Goal: Task Accomplishment & Management: Manage account settings

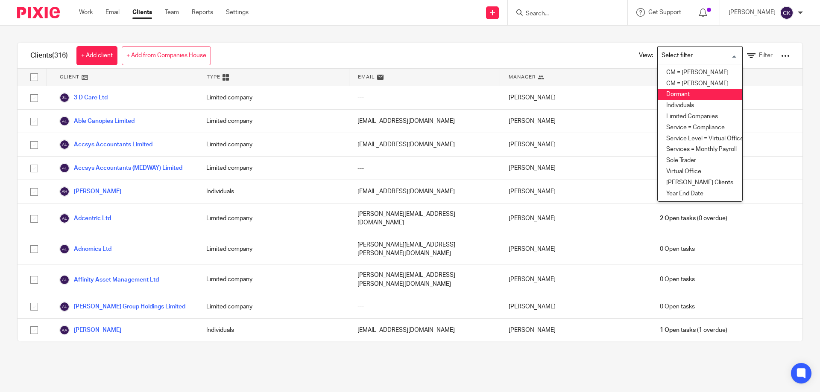
click at [668, 94] on li "Dormant" at bounding box center [700, 94] width 85 height 11
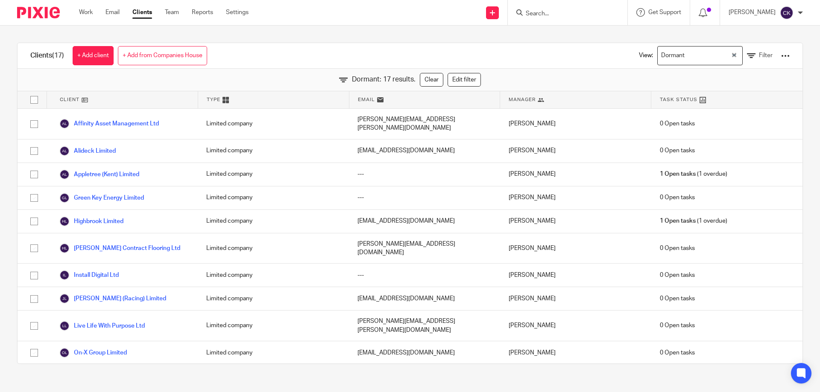
click at [781, 54] on div at bounding box center [785, 56] width 9 height 9
click at [759, 57] on span "Filter" at bounding box center [766, 56] width 14 height 6
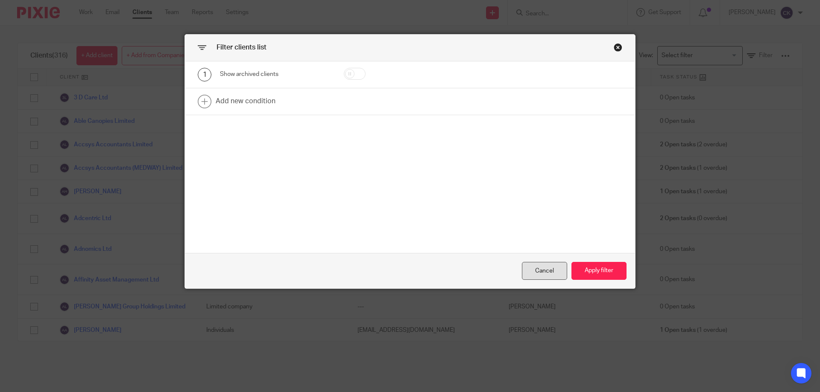
click at [547, 269] on div "Cancel" at bounding box center [544, 271] width 45 height 18
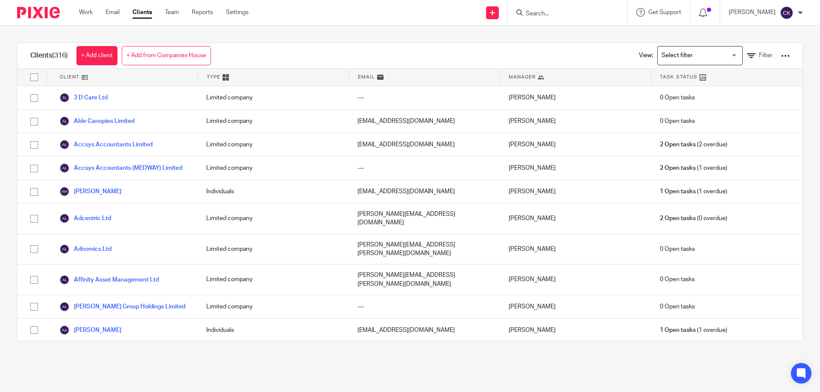
click at [670, 55] on input "Search for option" at bounding box center [697, 55] width 79 height 15
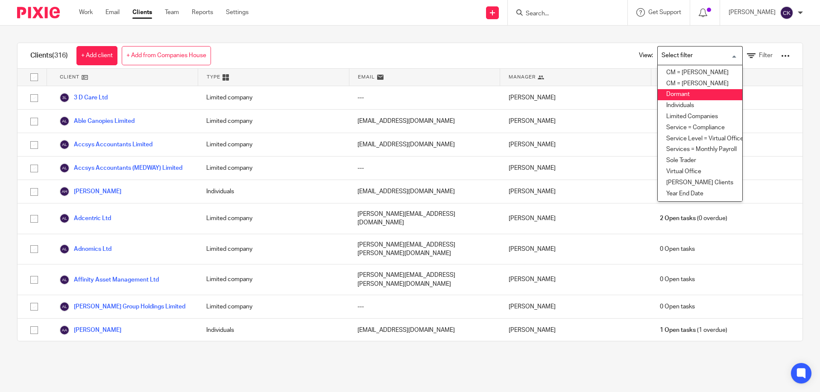
click at [664, 95] on li "Dormant" at bounding box center [700, 94] width 85 height 11
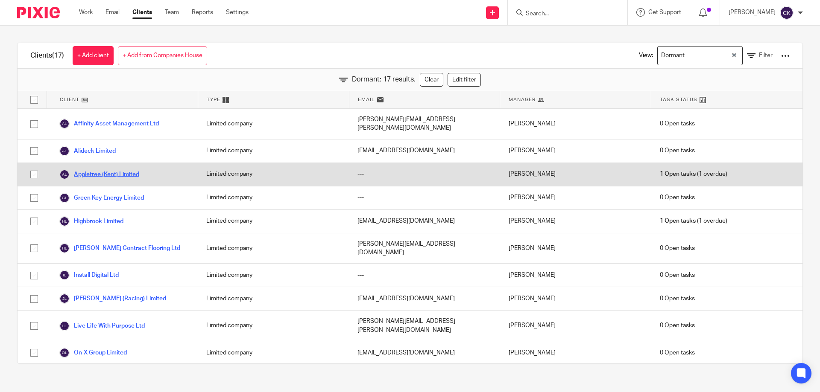
click at [103, 170] on link "Appletree (Kent) Limited" at bounding box center [99, 175] width 80 height 10
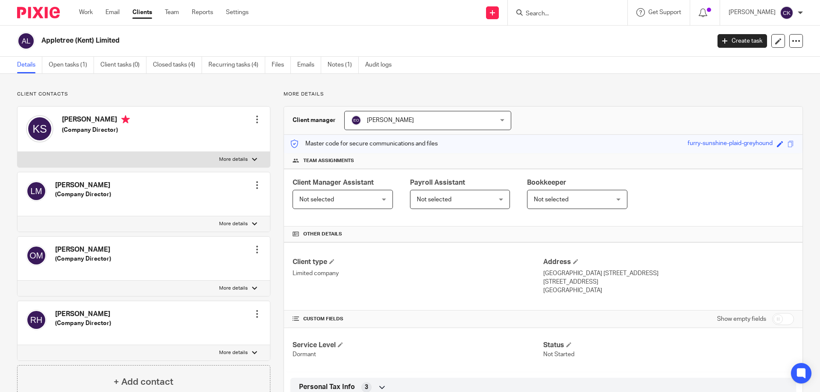
click at [499, 118] on div "[PERSON_NAME] [PERSON_NAME]" at bounding box center [427, 120] width 167 height 19
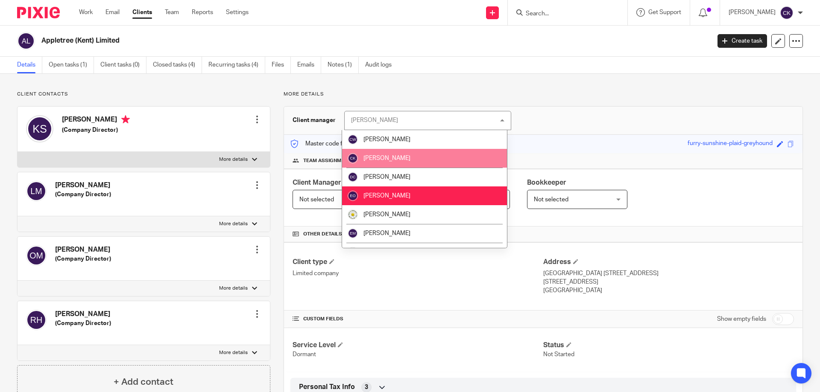
click at [374, 151] on li "[PERSON_NAME]" at bounding box center [424, 158] width 165 height 19
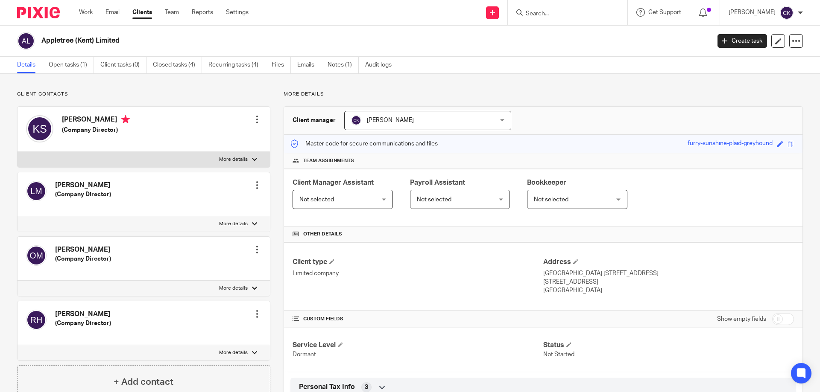
drag, startPoint x: 142, startPoint y: 11, endPoint x: 170, endPoint y: 28, distance: 33.0
click at [142, 10] on link "Clients" at bounding box center [142, 12] width 20 height 9
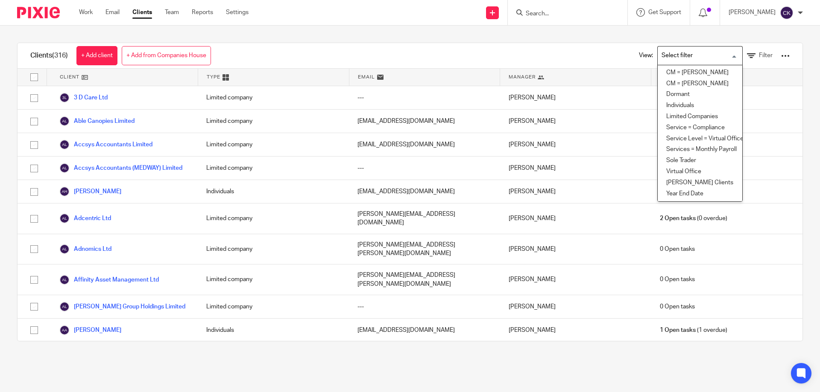
click at [690, 59] on input "Search for option" at bounding box center [697, 55] width 79 height 15
click at [684, 94] on li "Dormant" at bounding box center [700, 94] width 85 height 11
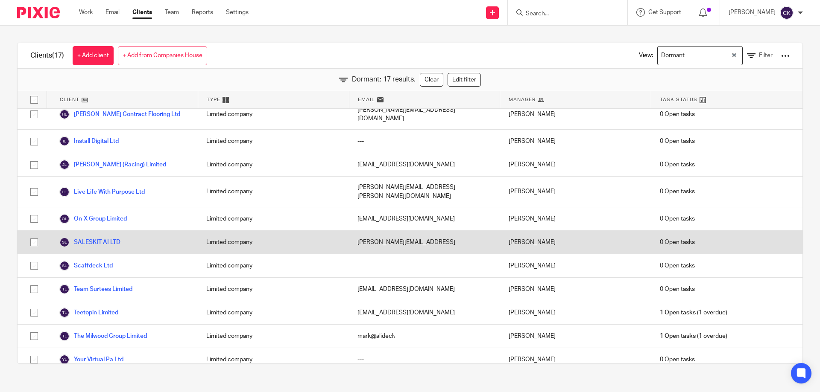
scroll to position [144, 0]
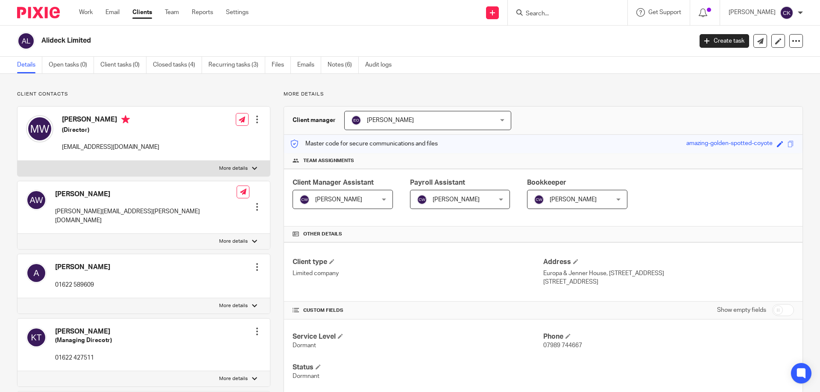
click at [489, 121] on div "[PERSON_NAME] [PERSON_NAME]" at bounding box center [427, 120] width 167 height 19
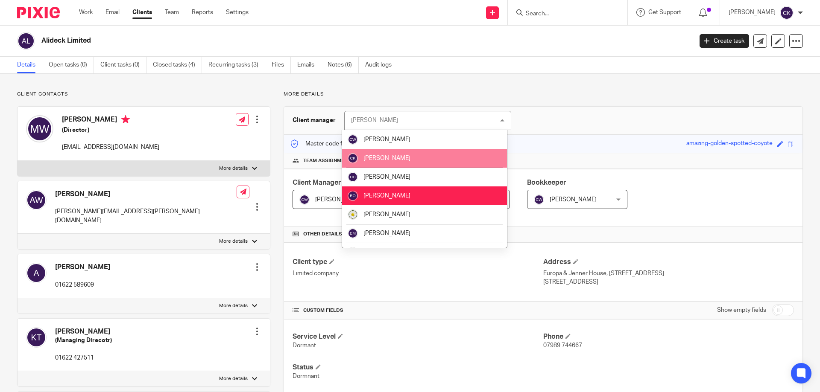
click at [405, 164] on li "[PERSON_NAME]" at bounding box center [424, 158] width 165 height 19
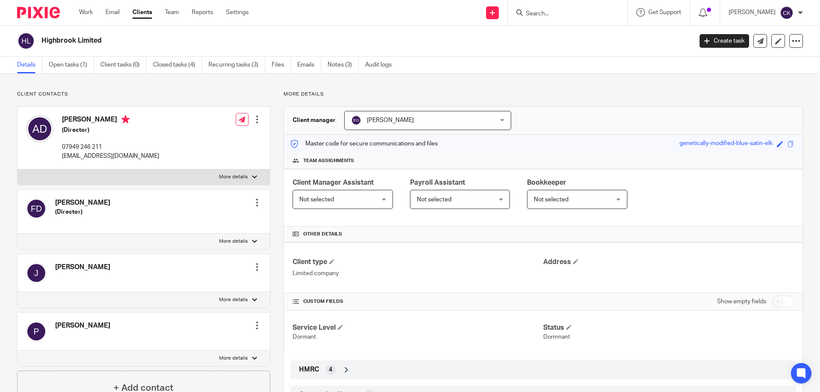
click at [494, 120] on div "[PERSON_NAME] [PERSON_NAME]" at bounding box center [427, 120] width 167 height 19
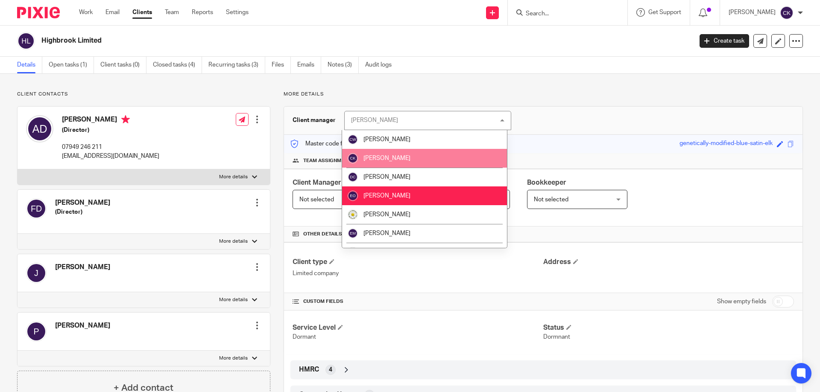
click at [389, 160] on span "[PERSON_NAME]" at bounding box center [386, 158] width 47 height 6
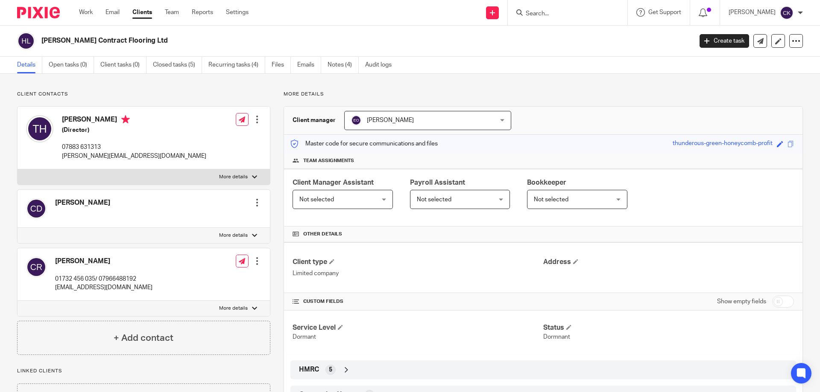
click at [480, 122] on div "[PERSON_NAME] [PERSON_NAME]" at bounding box center [427, 120] width 167 height 19
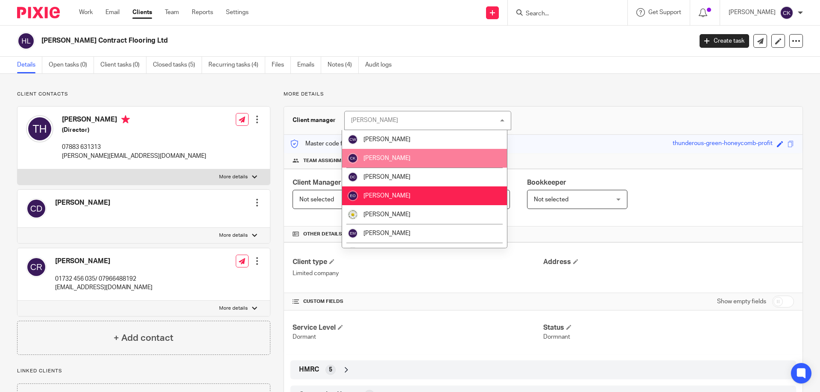
click at [394, 164] on li "[PERSON_NAME]" at bounding box center [424, 158] width 165 height 19
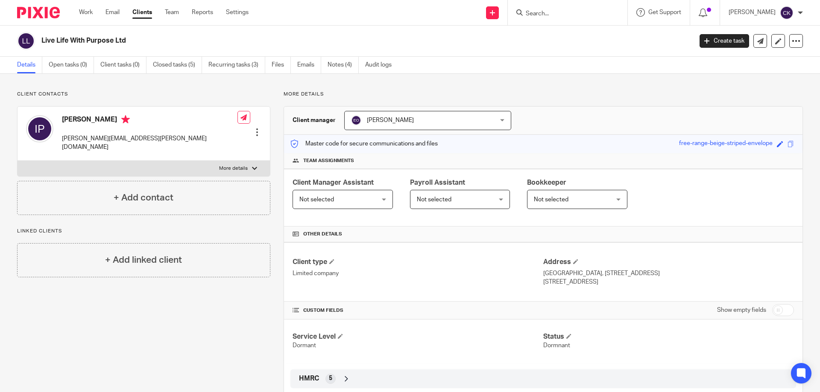
click at [425, 123] on span "[PERSON_NAME]" at bounding box center [415, 120] width 128 height 18
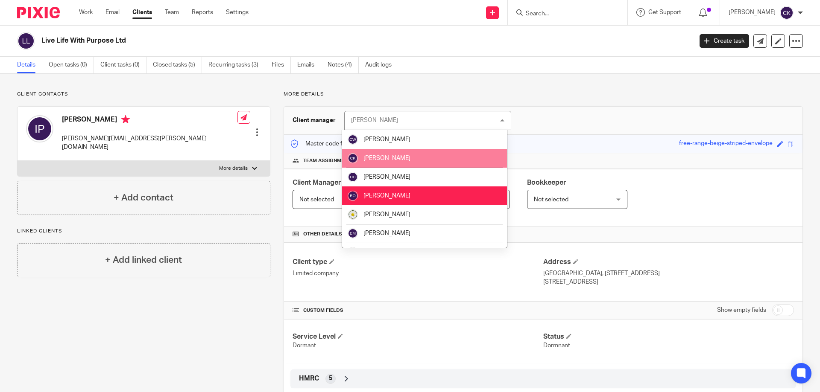
click at [408, 155] on li "[PERSON_NAME]" at bounding box center [424, 158] width 165 height 19
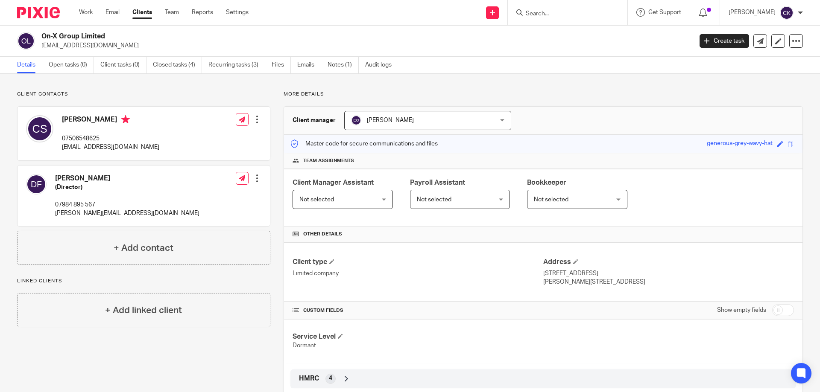
click at [466, 120] on span "[PERSON_NAME]" at bounding box center [415, 120] width 128 height 18
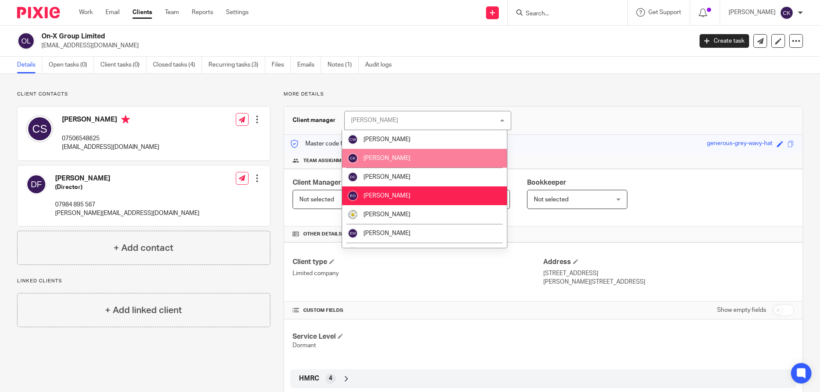
click at [451, 157] on li "[PERSON_NAME]" at bounding box center [424, 158] width 165 height 19
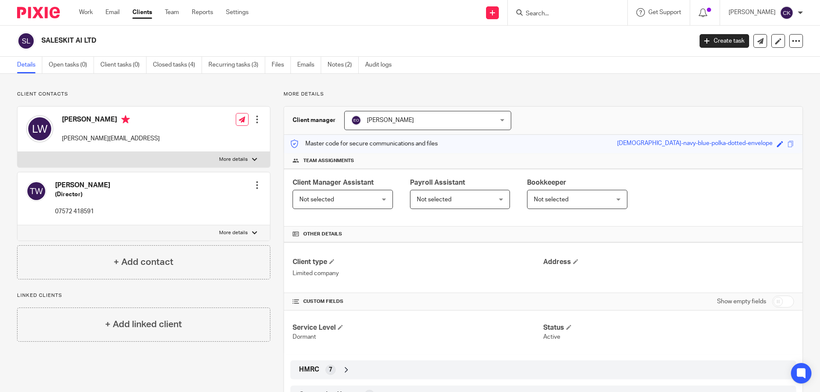
click at [489, 117] on div "[PERSON_NAME] [PERSON_NAME]" at bounding box center [427, 120] width 167 height 19
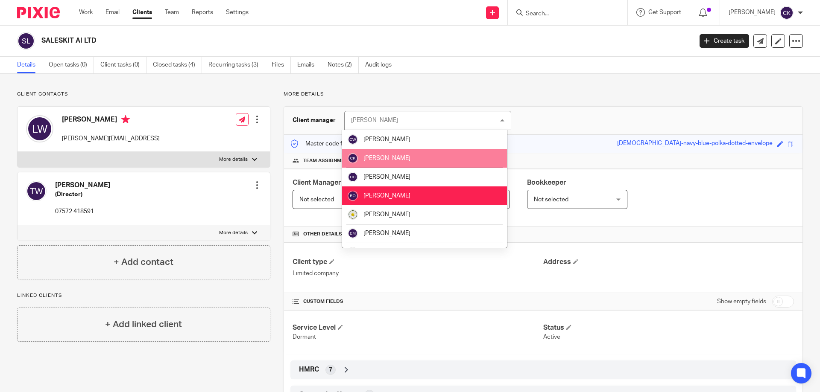
click at [451, 155] on li "[PERSON_NAME]" at bounding box center [424, 158] width 165 height 19
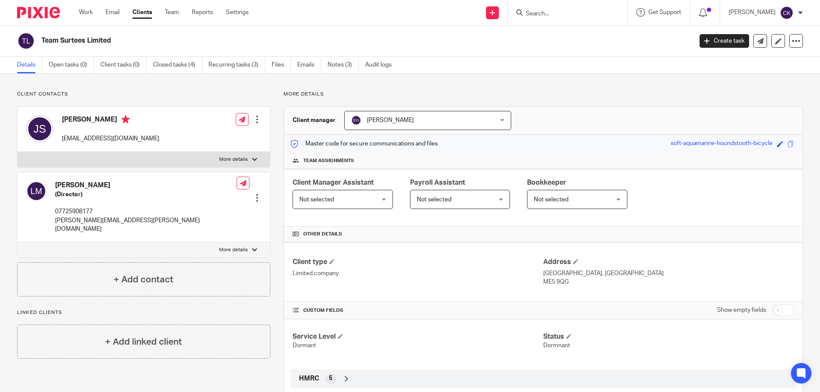
click at [429, 119] on span "[PERSON_NAME]" at bounding box center [415, 120] width 128 height 18
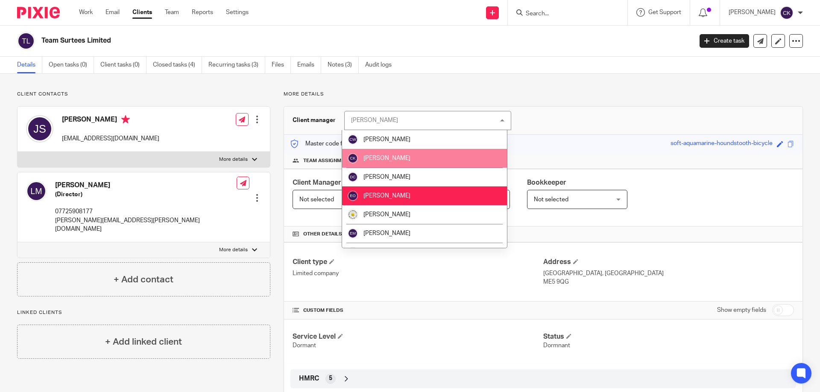
click at [409, 158] on li "[PERSON_NAME]" at bounding box center [424, 158] width 165 height 19
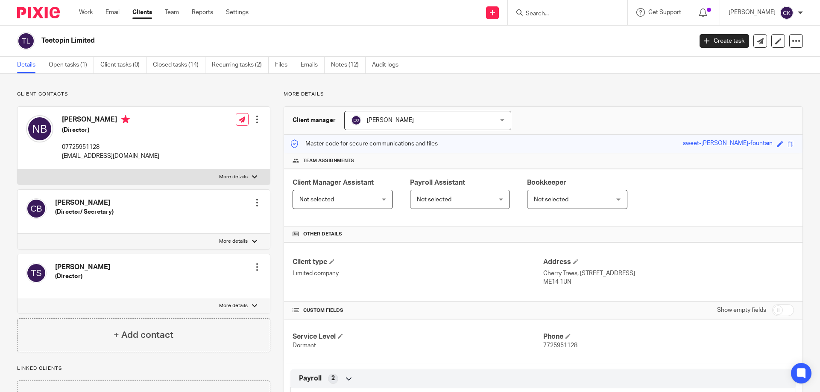
click at [437, 117] on span "[PERSON_NAME]" at bounding box center [415, 120] width 128 height 18
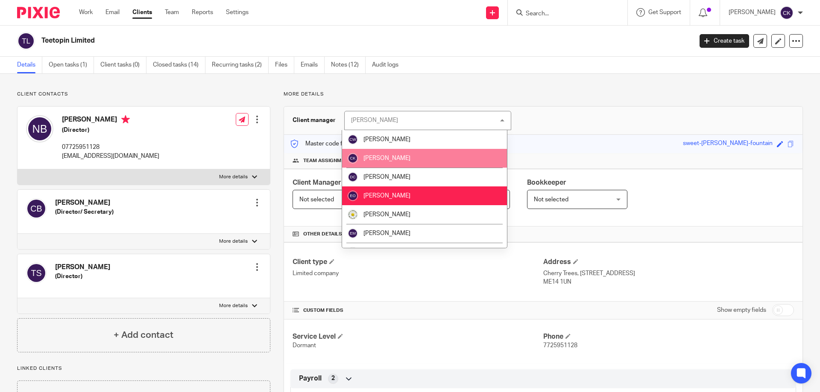
click at [427, 159] on li "[PERSON_NAME]" at bounding box center [424, 158] width 165 height 19
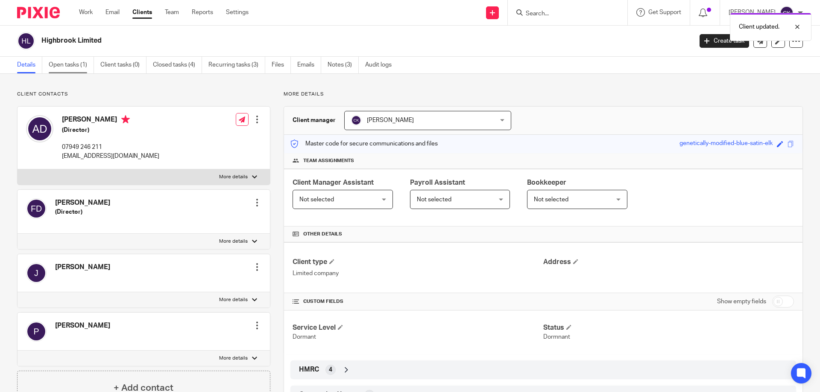
click at [62, 64] on link "Open tasks (1)" at bounding box center [71, 65] width 45 height 17
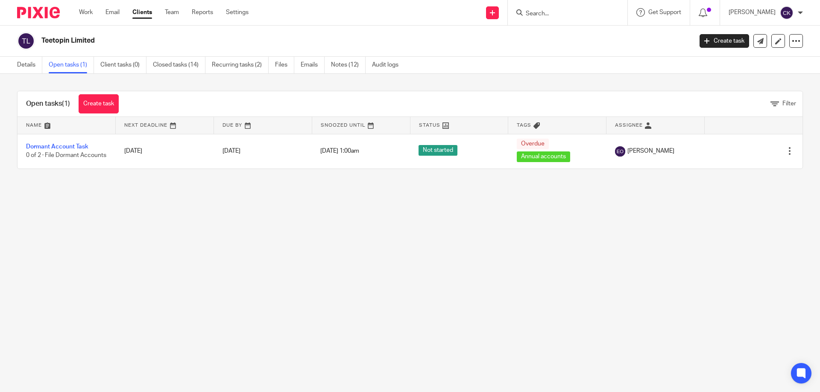
click at [237, 66] on link "Recurring tasks (2)" at bounding box center [240, 65] width 57 height 17
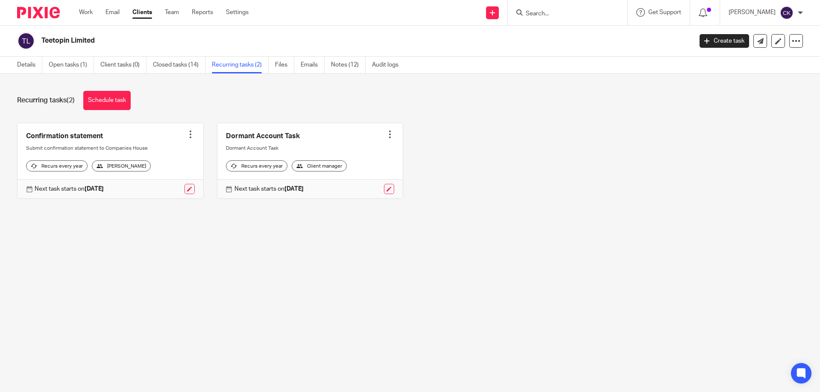
click at [386, 134] on div at bounding box center [390, 134] width 9 height 9
click at [618, 229] on div "Recurring tasks (2) Schedule task Confirmation statement Create task Clone temp…" at bounding box center [410, 151] width 820 height 155
click at [334, 171] on div "Client manager" at bounding box center [319, 166] width 55 height 11
click at [386, 136] on div at bounding box center [390, 134] width 9 height 9
click at [469, 199] on div "Confirmation statement Create task Clone template Recalculate schedule Cancel s…" at bounding box center [403, 167] width 799 height 89
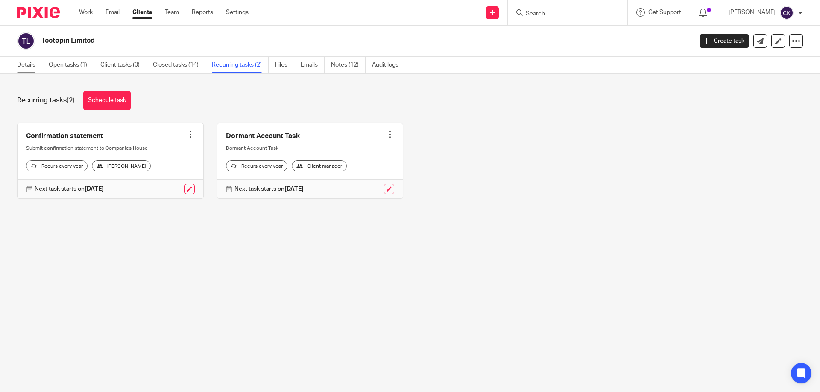
click at [26, 64] on link "Details" at bounding box center [29, 65] width 25 height 17
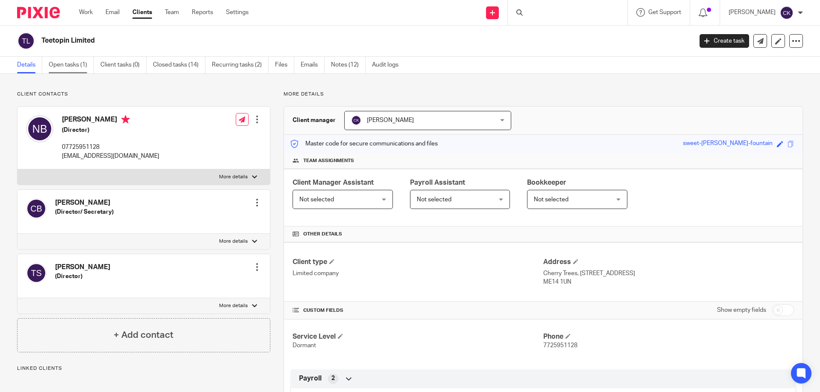
click at [68, 62] on link "Open tasks (1)" at bounding box center [71, 65] width 45 height 17
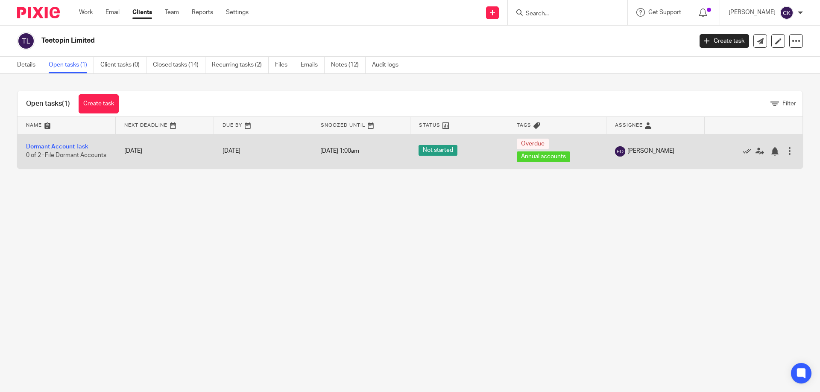
click at [785, 149] on div at bounding box center [789, 151] width 9 height 9
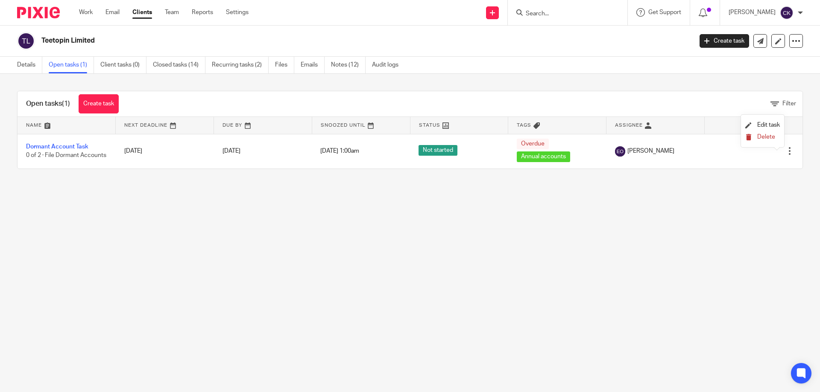
click at [771, 135] on span "Delete" at bounding box center [766, 137] width 18 height 6
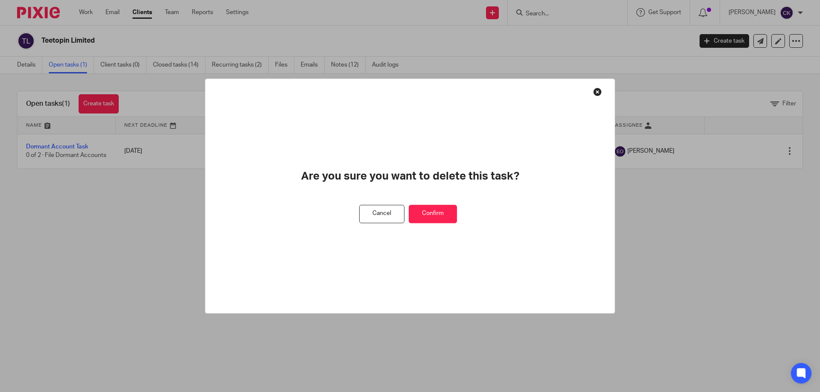
click at [440, 210] on button "Confirm" at bounding box center [433, 214] width 48 height 18
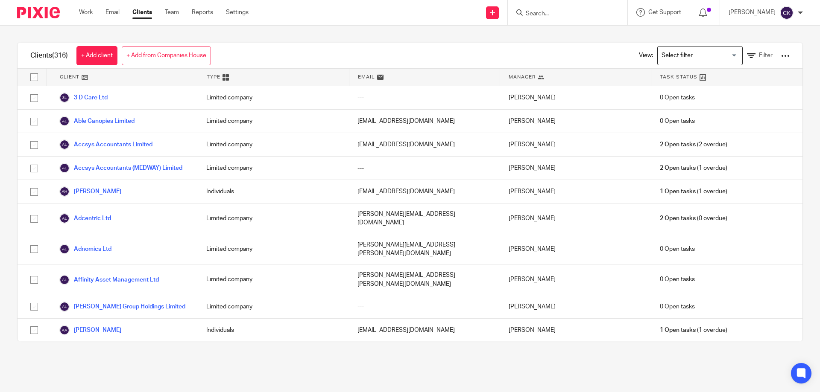
click at [695, 53] on input "Search for option" at bounding box center [697, 55] width 79 height 15
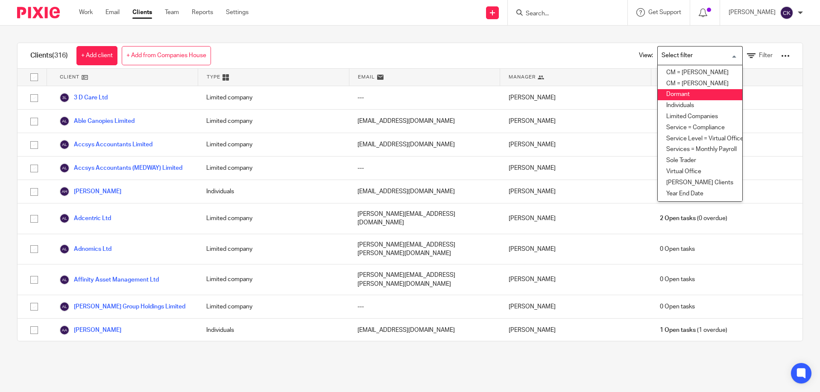
click at [695, 97] on li "Dormant" at bounding box center [700, 94] width 85 height 11
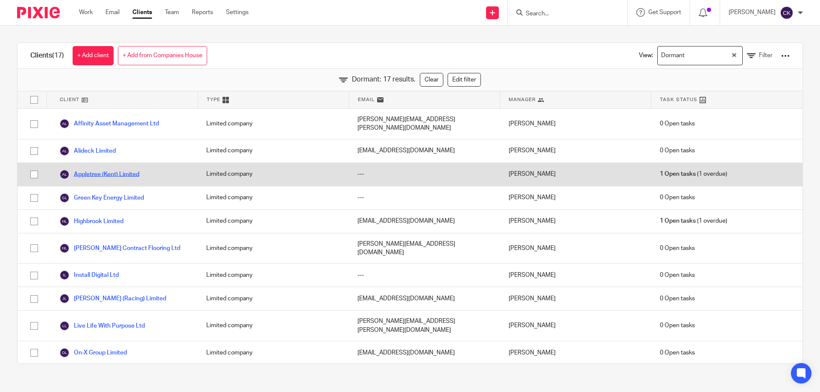
click at [92, 170] on link "Appletree (Kent) Limited" at bounding box center [99, 175] width 80 height 10
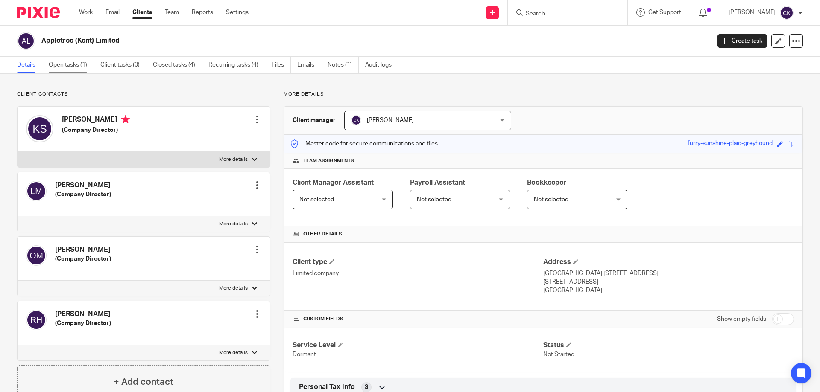
click at [72, 64] on link "Open tasks (1)" at bounding box center [71, 65] width 45 height 17
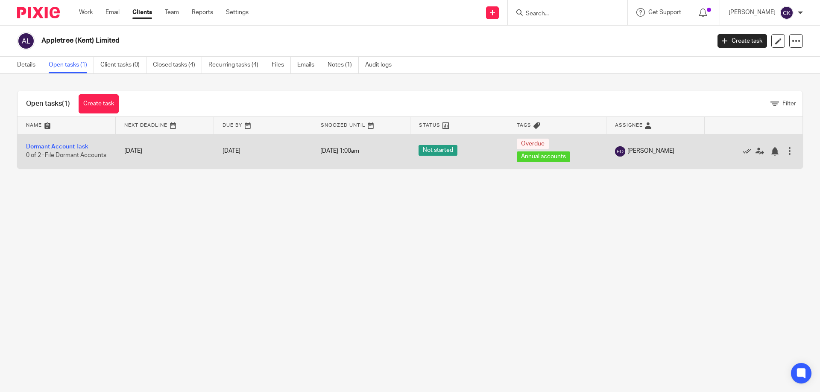
click at [785, 153] on div at bounding box center [789, 151] width 9 height 9
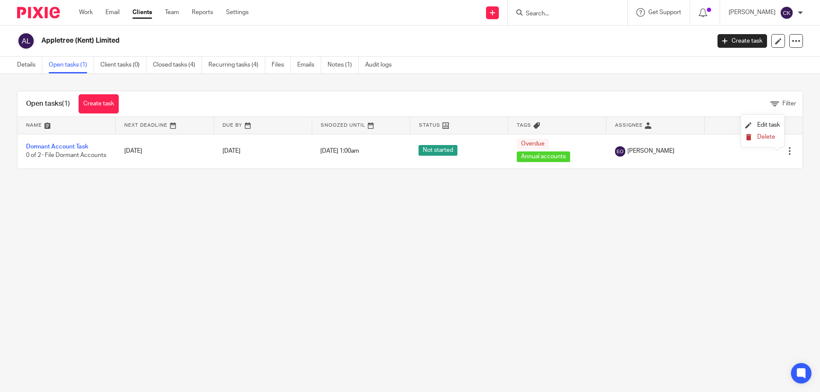
click at [750, 138] on icon "submit" at bounding box center [748, 137] width 6 height 6
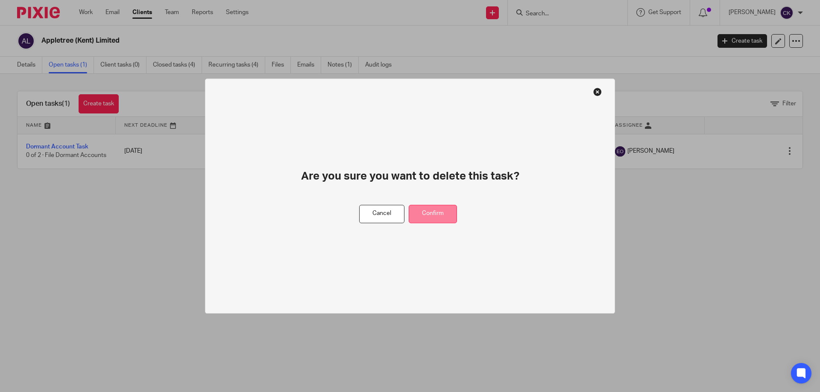
click at [432, 212] on button "Confirm" at bounding box center [433, 214] width 48 height 18
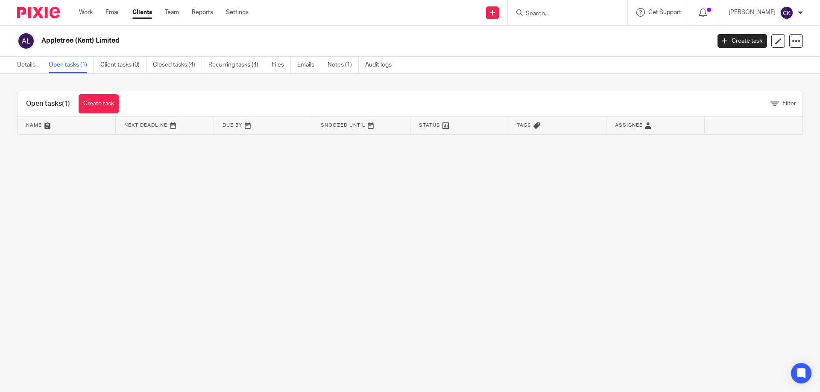
drag, startPoint x: 86, startPoint y: 9, endPoint x: 111, endPoint y: 20, distance: 27.9
click at [86, 9] on link "Work" at bounding box center [86, 12] width 14 height 9
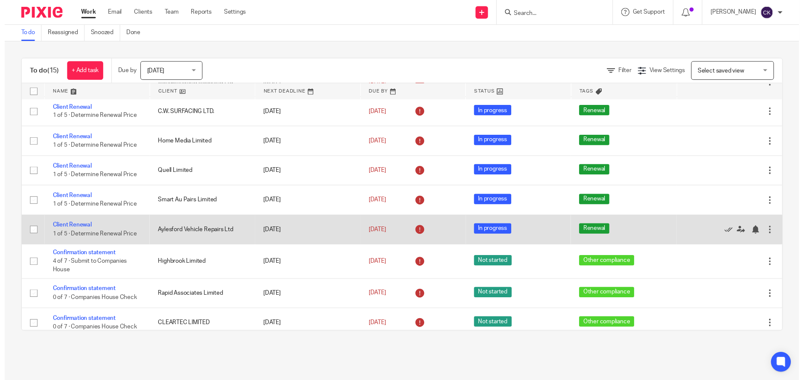
scroll to position [229, 0]
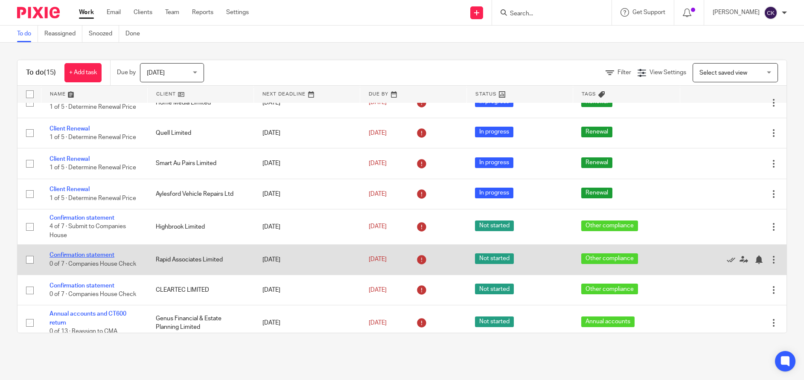
click at [80, 252] on link "Confirmation statement" at bounding box center [82, 255] width 65 height 6
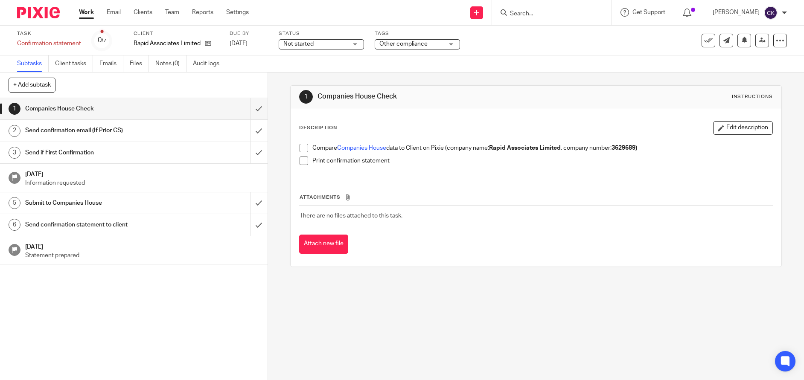
drag, startPoint x: 301, startPoint y: 147, endPoint x: 302, endPoint y: 161, distance: 14.5
click at [301, 147] on span at bounding box center [304, 148] width 9 height 9
click at [302, 161] on span at bounding box center [304, 161] width 9 height 9
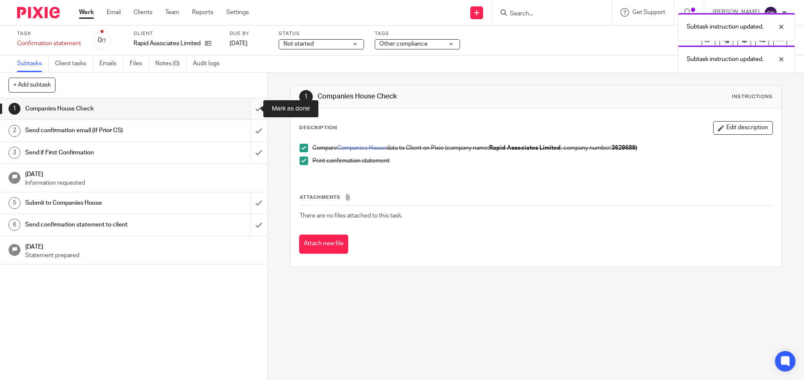
click at [251, 108] on input "submit" at bounding box center [134, 108] width 268 height 21
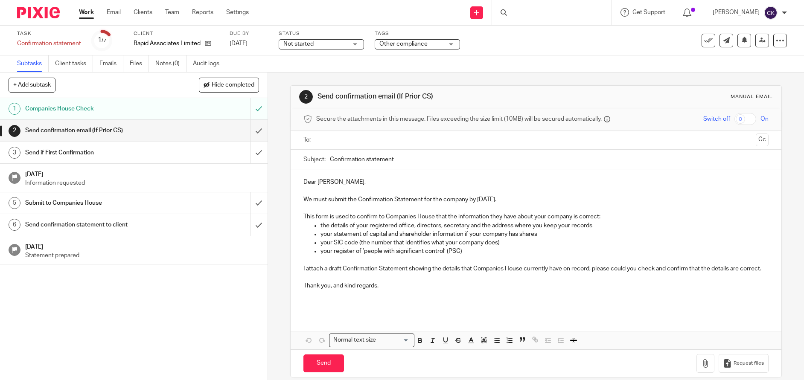
click at [346, 132] on div at bounding box center [536, 140] width 439 height 19
click at [350, 138] on input "text" at bounding box center [535, 140] width 433 height 10
click at [756, 141] on button "Cc" at bounding box center [762, 141] width 13 height 13
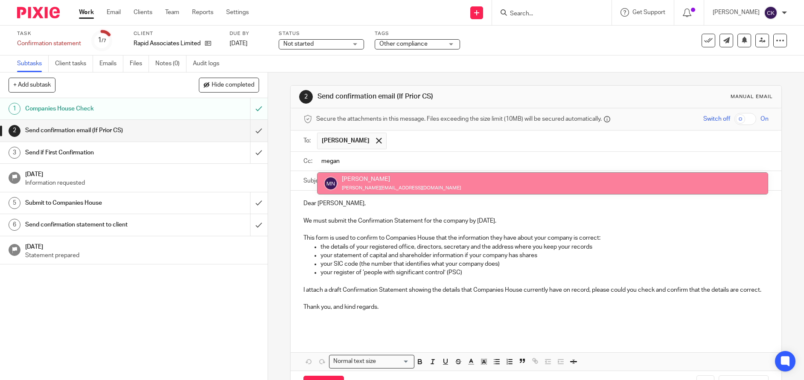
type input "megan"
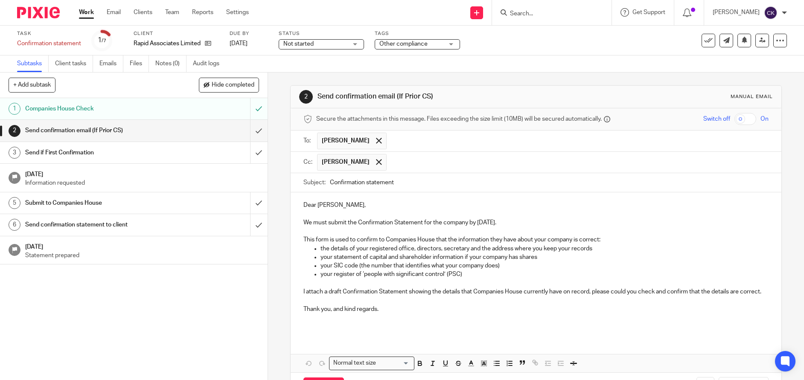
scroll to position [42, 0]
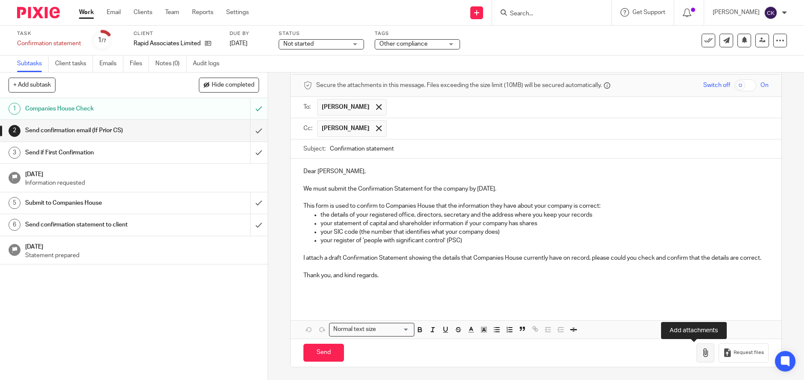
click at [702, 355] on icon "button" at bounding box center [706, 353] width 9 height 9
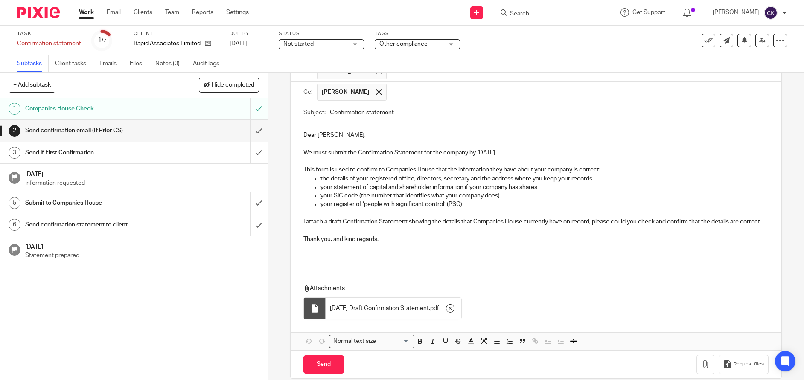
scroll to position [90, 0]
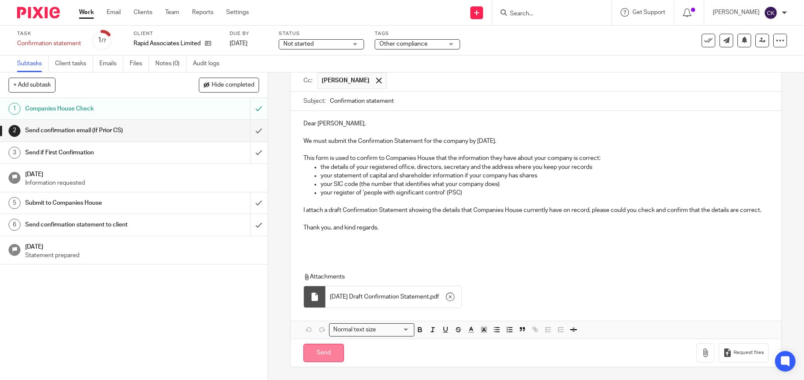
click at [312, 357] on input "Send" at bounding box center [324, 353] width 41 height 18
type input "Sent"
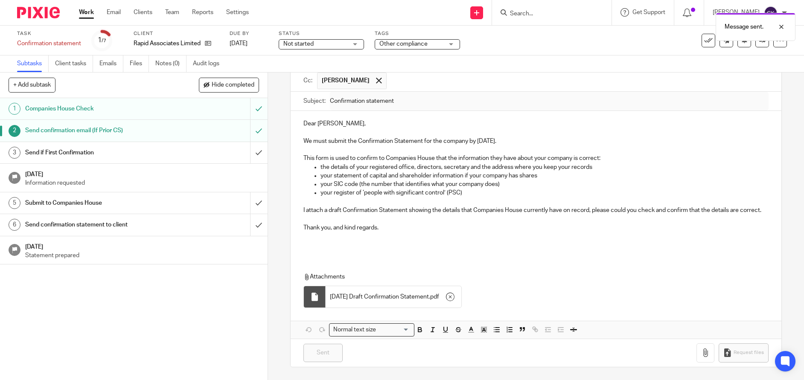
click at [91, 11] on link "Work" at bounding box center [86, 12] width 15 height 9
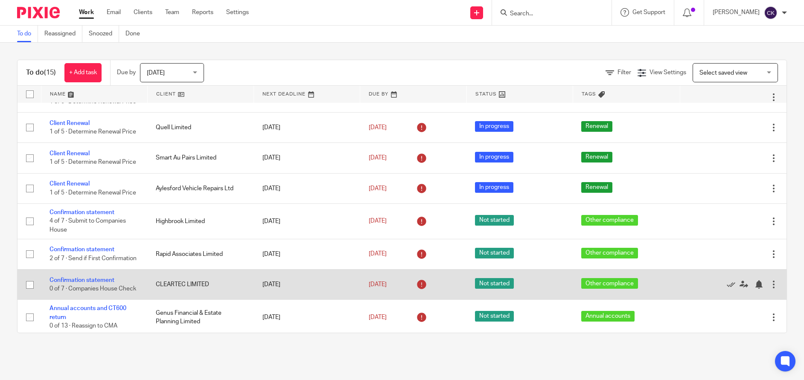
scroll to position [246, 0]
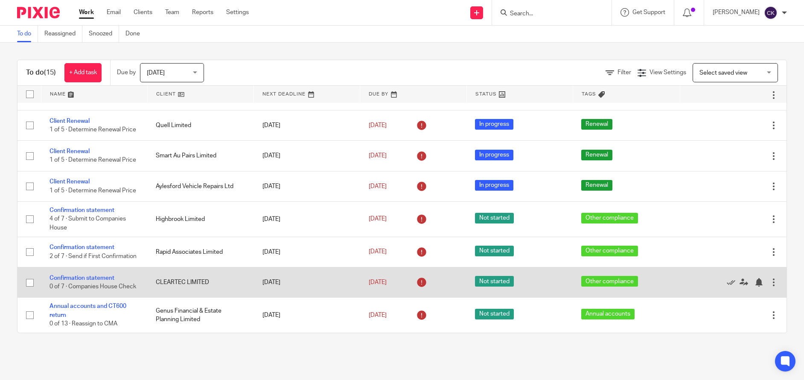
drag, startPoint x: 79, startPoint y: 270, endPoint x: 233, endPoint y: 284, distance: 154.4
click at [79, 275] on link "Confirmation statement" at bounding box center [82, 278] width 65 height 6
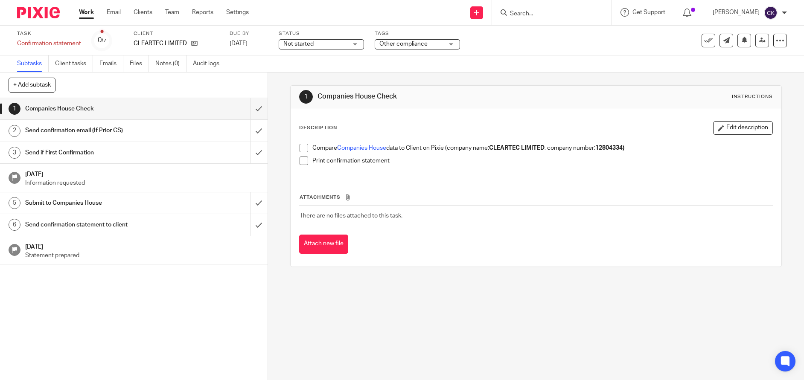
click at [303, 145] on span at bounding box center [304, 148] width 9 height 9
click at [301, 162] on span at bounding box center [304, 161] width 9 height 9
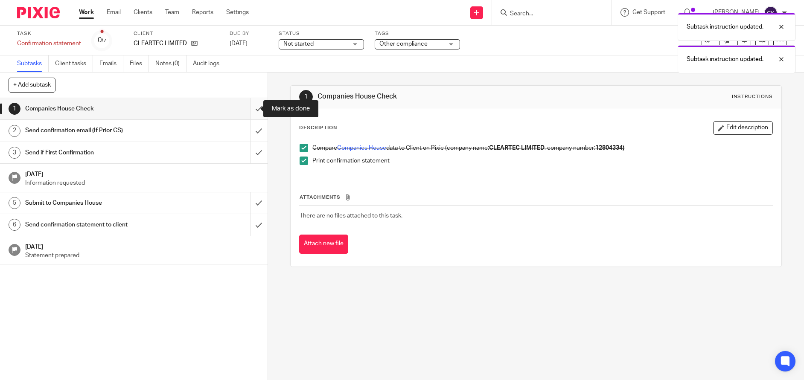
click at [252, 109] on input "submit" at bounding box center [134, 108] width 268 height 21
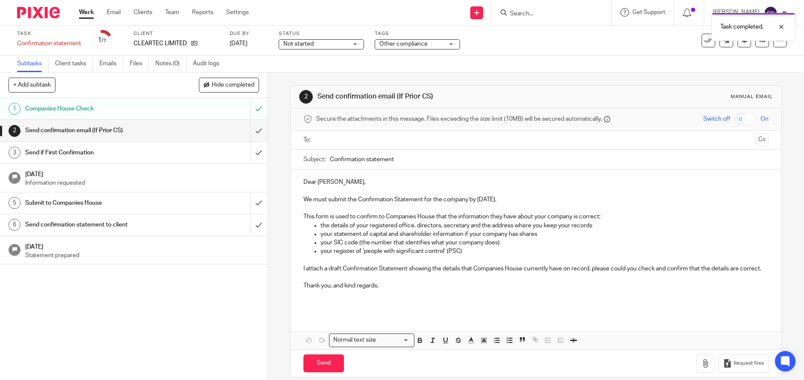
click at [357, 143] on input "text" at bounding box center [535, 140] width 433 height 10
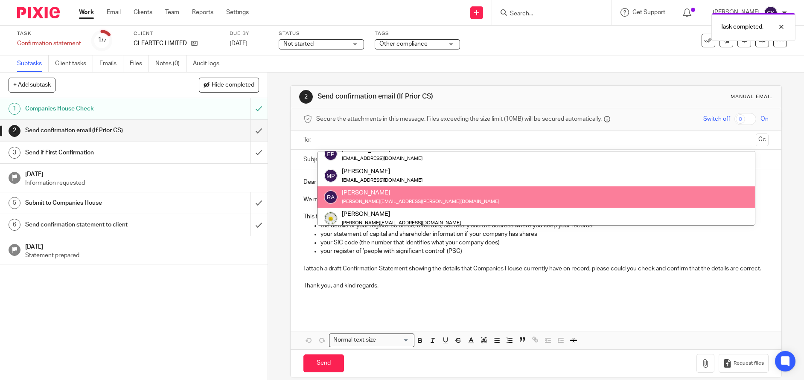
scroll to position [43, 0]
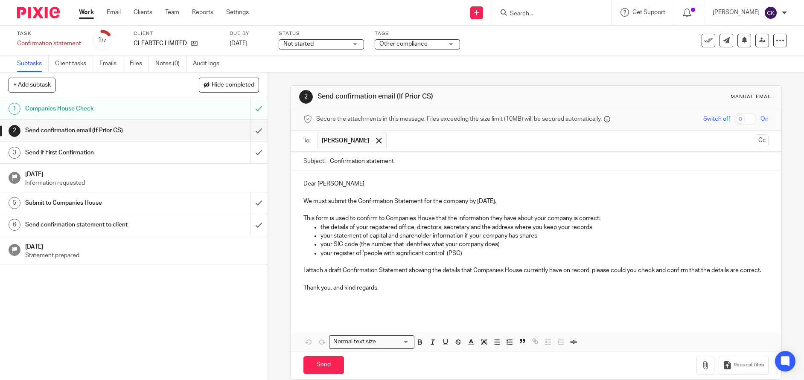
click at [756, 143] on button "Cc" at bounding box center [762, 141] width 13 height 13
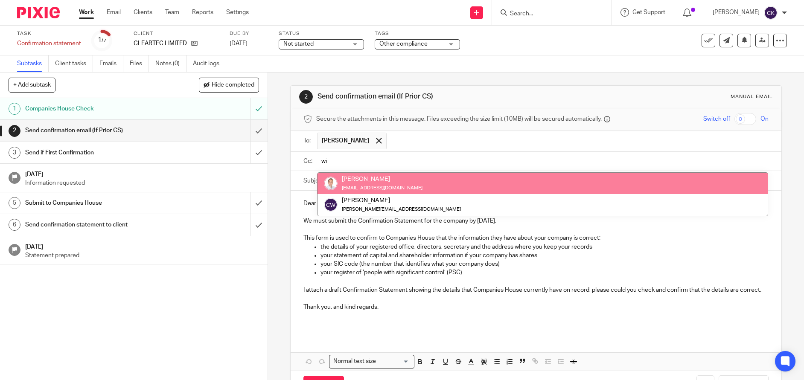
type input "wi"
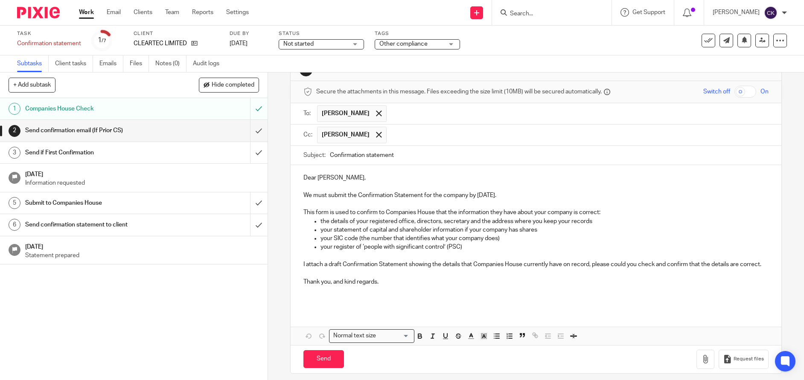
scroll to position [42, 0]
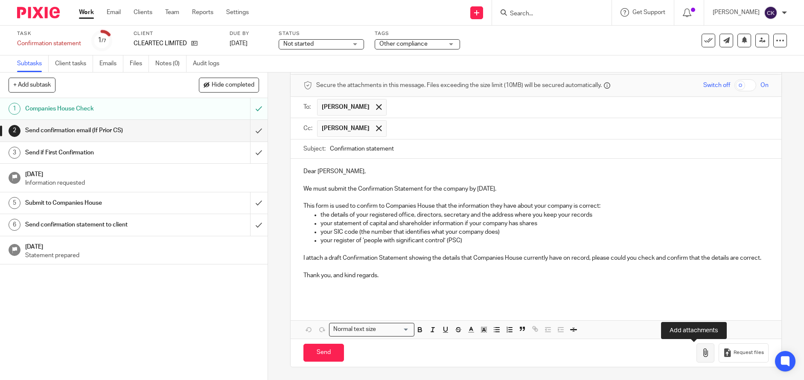
click at [702, 354] on icon "button" at bounding box center [706, 353] width 9 height 9
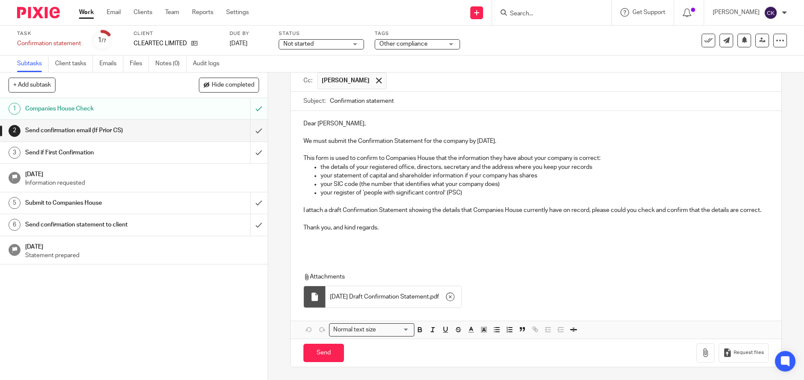
scroll to position [90, 0]
click at [323, 351] on input "Send" at bounding box center [324, 353] width 41 height 18
type input "Sent"
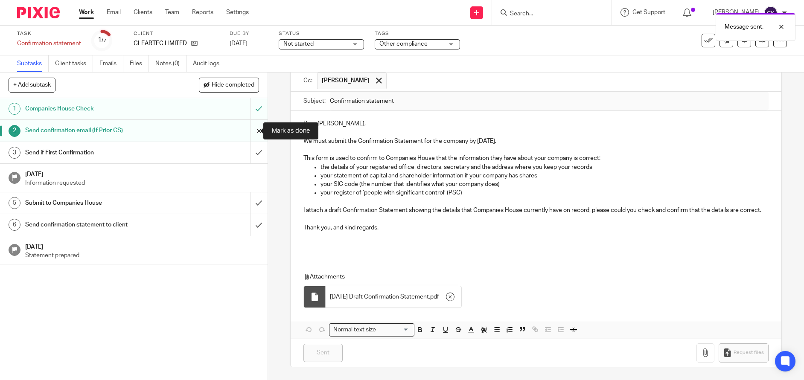
click at [253, 130] on input "submit" at bounding box center [134, 130] width 268 height 21
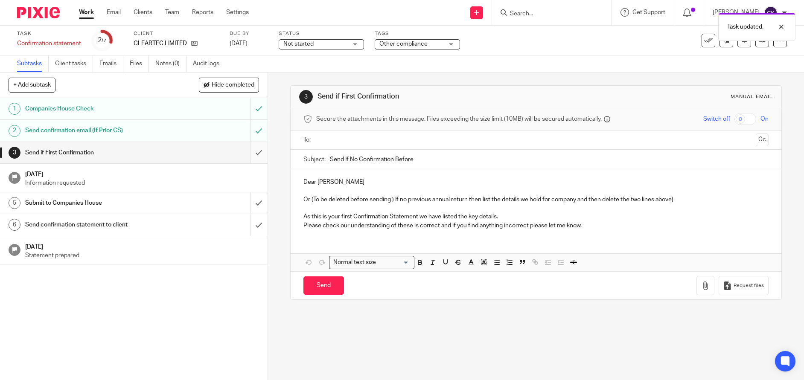
click at [252, 154] on input "submit" at bounding box center [134, 152] width 268 height 21
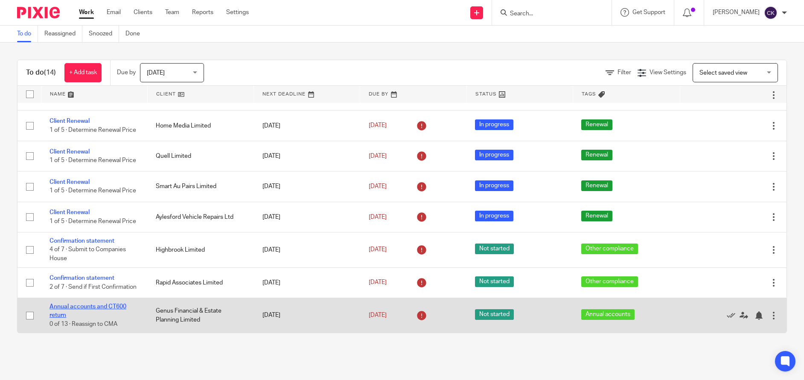
scroll to position [211, 0]
click at [63, 309] on link "Annual accounts and CT600 return" at bounding box center [88, 311] width 77 height 15
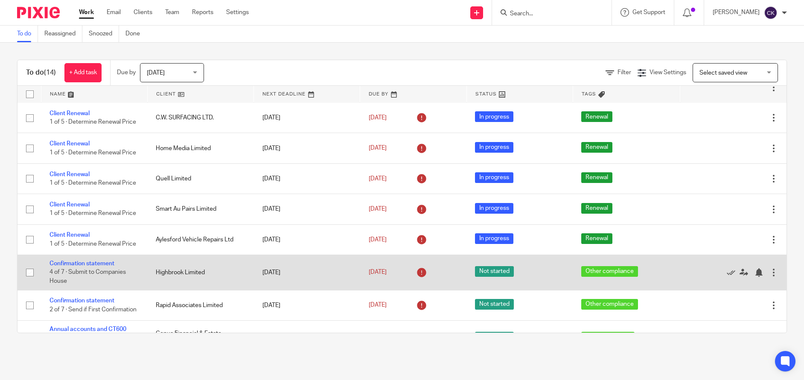
scroll to position [211, 0]
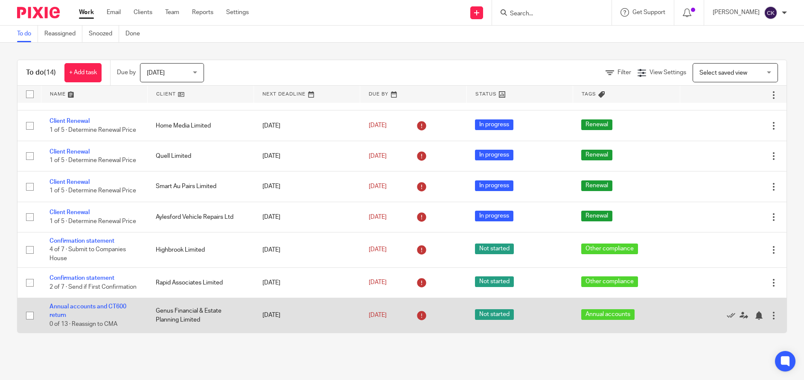
click at [175, 310] on td "Genus Financial & Estate Planning Limited" at bounding box center [200, 315] width 106 height 35
click at [105, 308] on link "Annual accounts and CT600 return" at bounding box center [88, 311] width 77 height 15
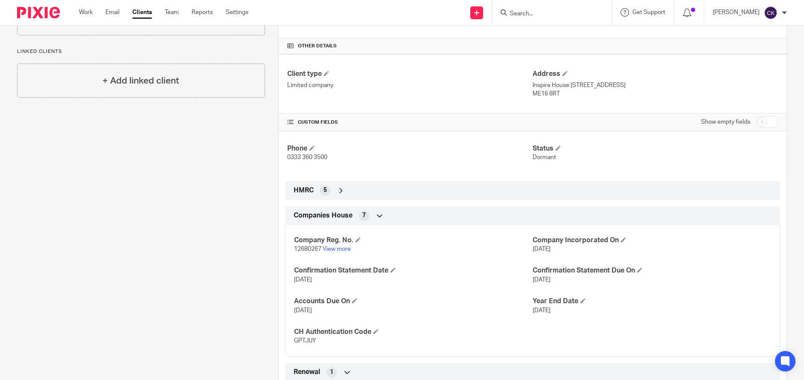
scroll to position [214, 0]
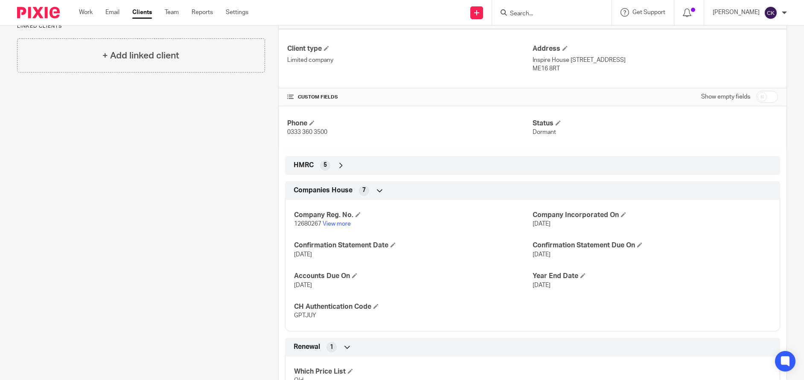
click at [760, 95] on input "checkbox" at bounding box center [768, 97] width 22 height 12
checkbox input "true"
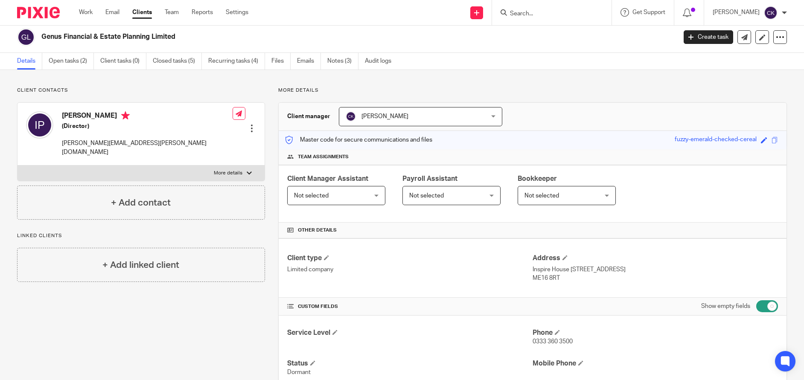
scroll to position [0, 0]
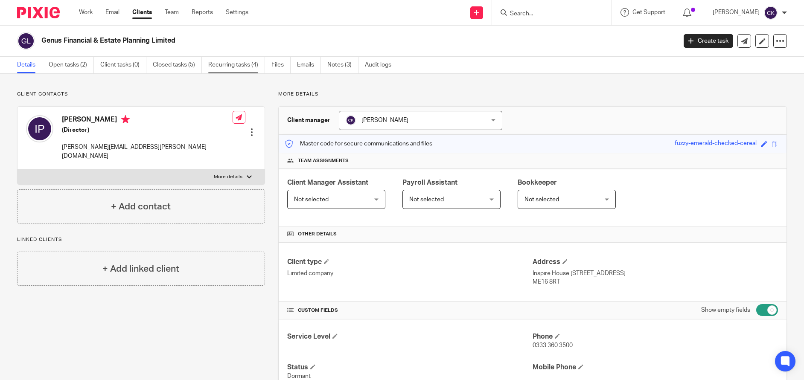
click at [244, 63] on link "Recurring tasks (4)" at bounding box center [236, 65] width 57 height 17
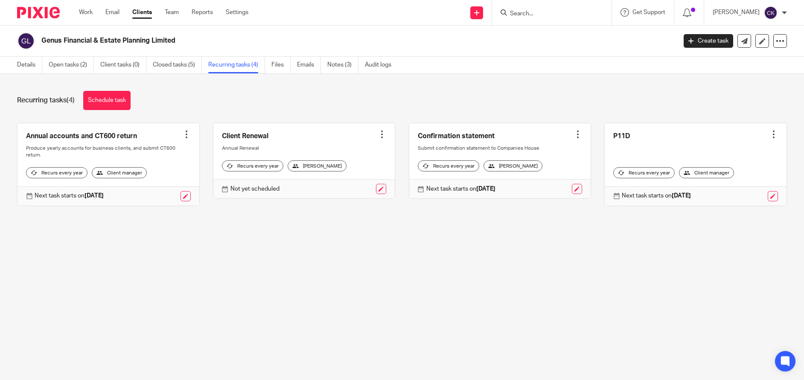
click at [184, 130] on div at bounding box center [186, 134] width 9 height 9
click at [145, 189] on span "Cancel schedule" at bounding box center [151, 189] width 45 height 6
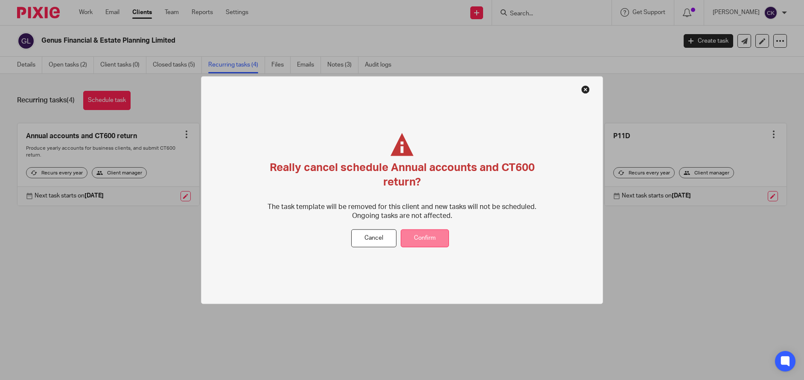
click at [424, 241] on button "Confirm" at bounding box center [425, 238] width 48 height 18
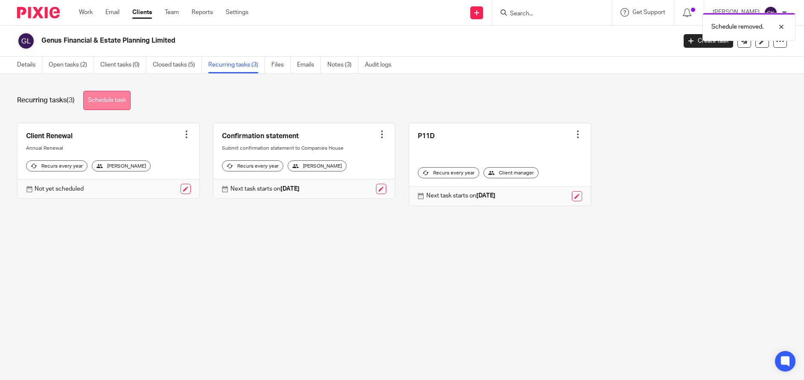
click at [106, 97] on link "Schedule task" at bounding box center [106, 100] width 47 height 19
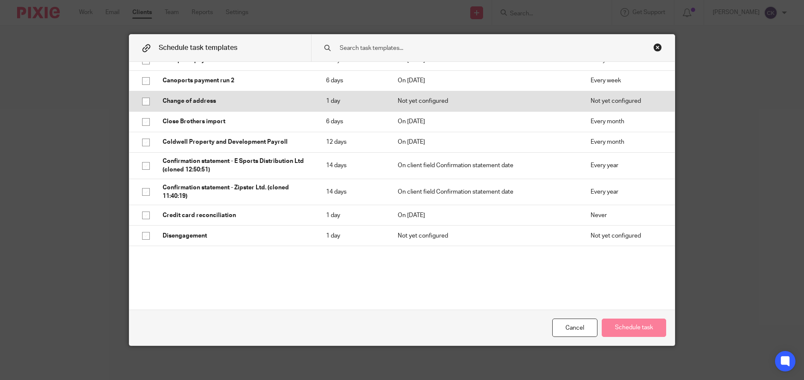
scroll to position [171, 0]
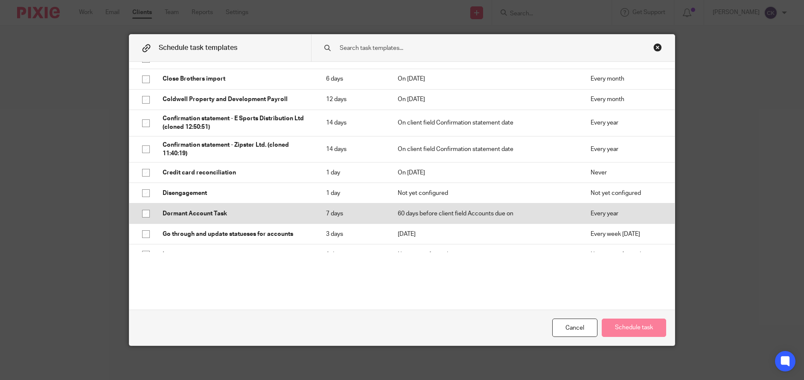
click at [142, 214] on input "checkbox" at bounding box center [146, 214] width 16 height 16
checkbox input "true"
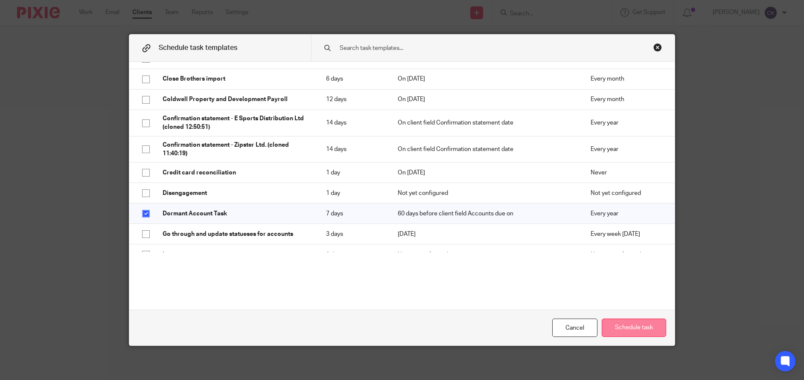
click at [637, 328] on button "Schedule task" at bounding box center [634, 328] width 64 height 18
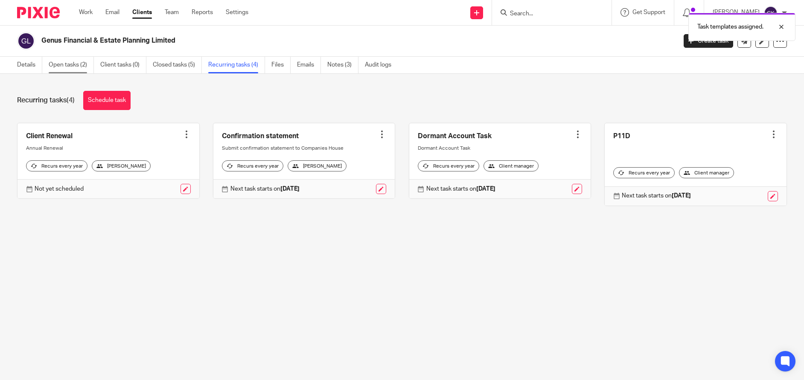
click at [69, 65] on link "Open tasks (2)" at bounding box center [71, 65] width 45 height 17
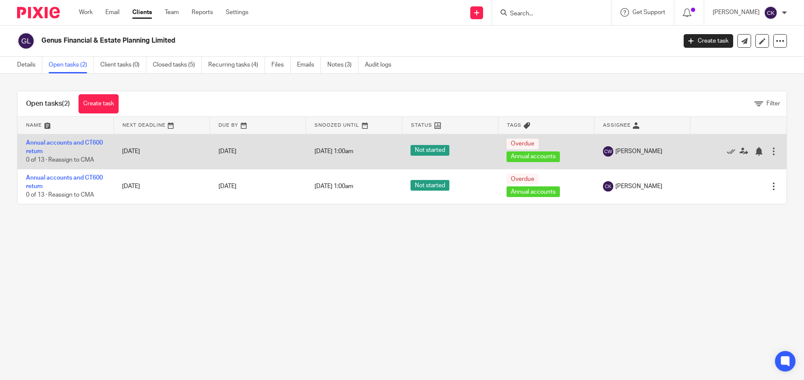
click at [770, 150] on div at bounding box center [774, 151] width 9 height 9
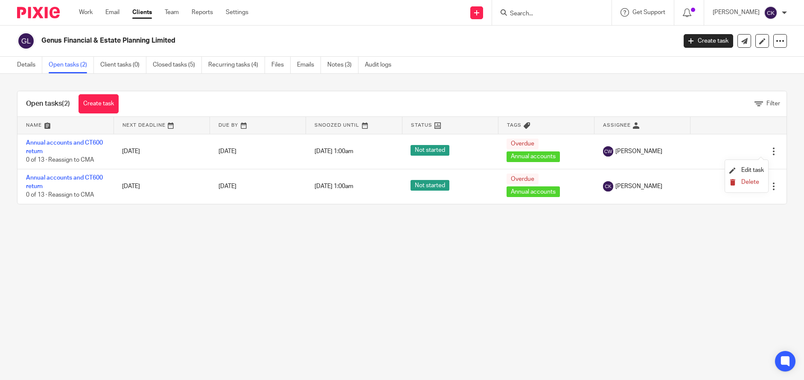
click at [755, 182] on span "Delete" at bounding box center [751, 182] width 18 height 6
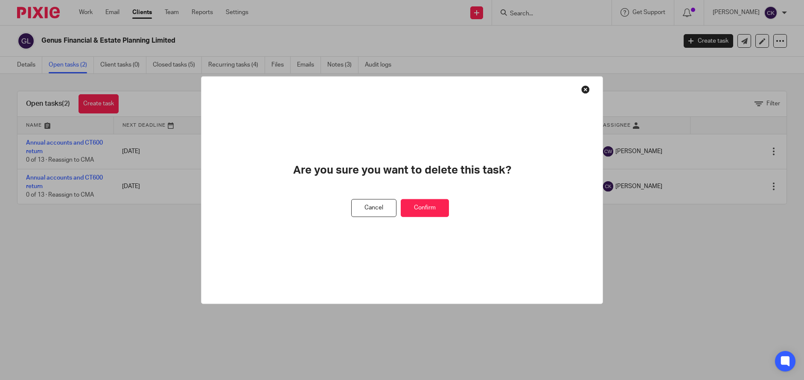
drag, startPoint x: 417, startPoint y: 206, endPoint x: 497, endPoint y: 224, distance: 81.9
click at [417, 206] on button "Confirm" at bounding box center [425, 208] width 48 height 18
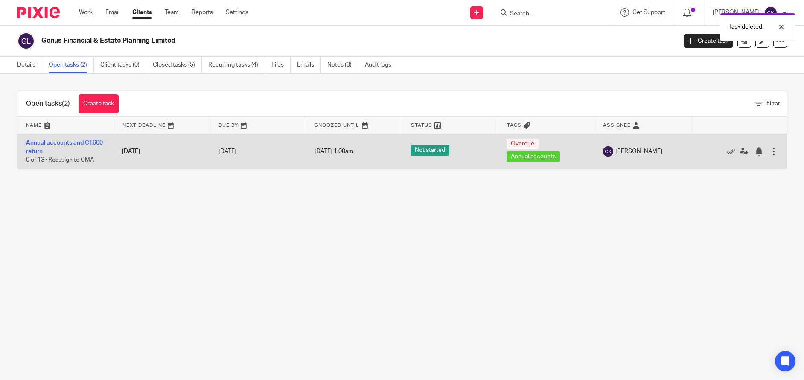
click at [770, 153] on div at bounding box center [774, 151] width 9 height 9
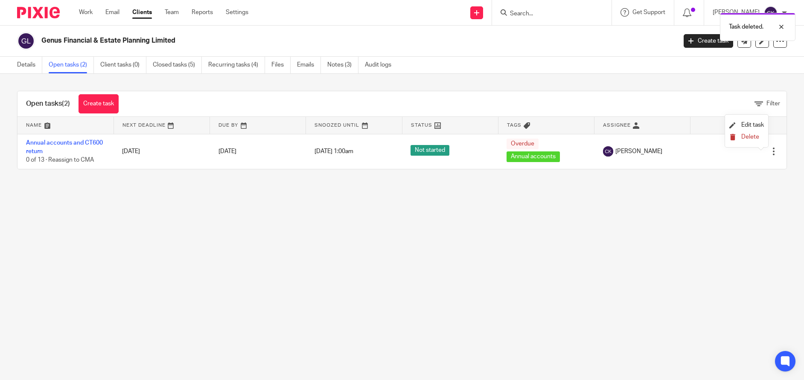
click at [752, 134] on span "Delete" at bounding box center [751, 137] width 18 height 6
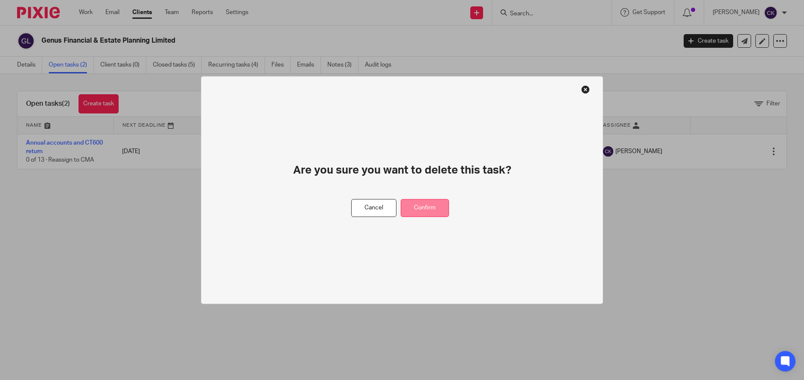
click at [420, 207] on button "Confirm" at bounding box center [425, 208] width 48 height 18
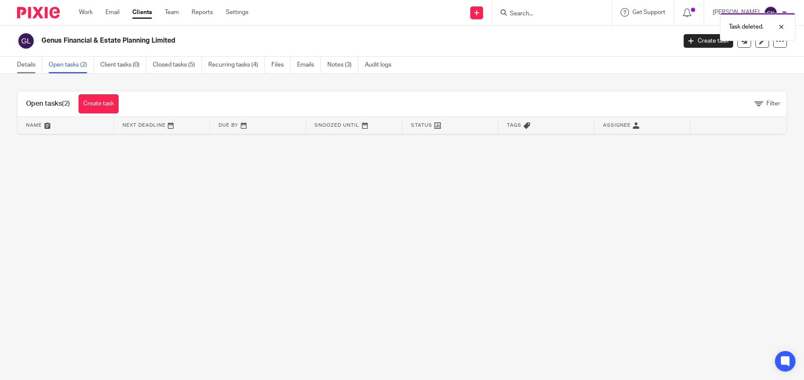
click at [22, 66] on link "Details" at bounding box center [29, 65] width 25 height 17
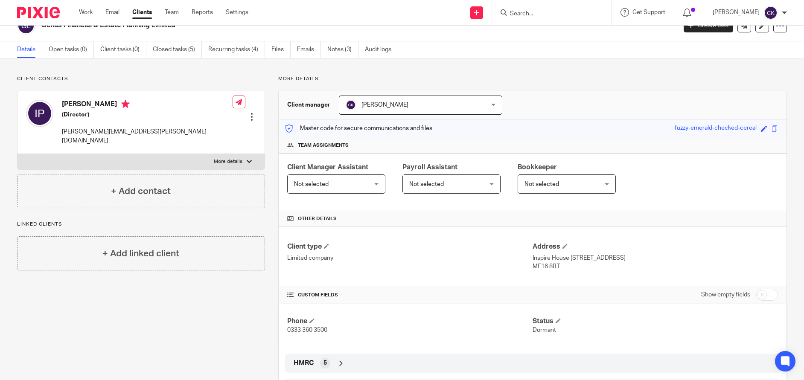
scroll to position [43, 0]
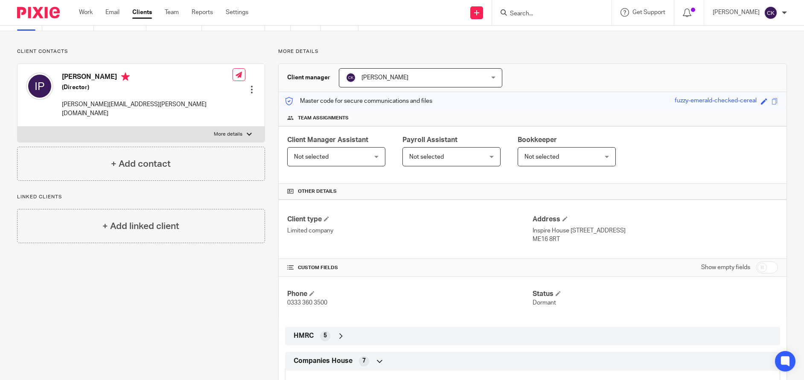
click at [757, 269] on input "checkbox" at bounding box center [768, 268] width 22 height 12
checkbox input "true"
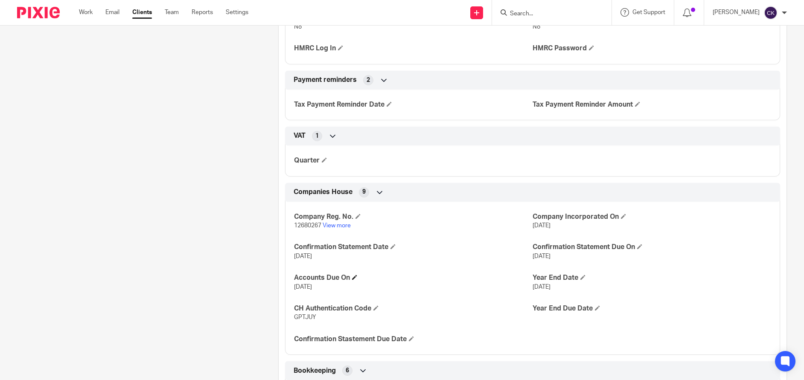
scroll to position [683, 0]
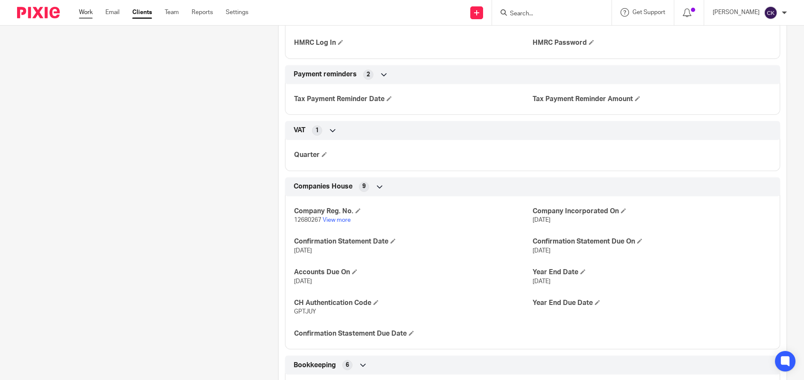
click at [88, 15] on link "Work" at bounding box center [86, 12] width 14 height 9
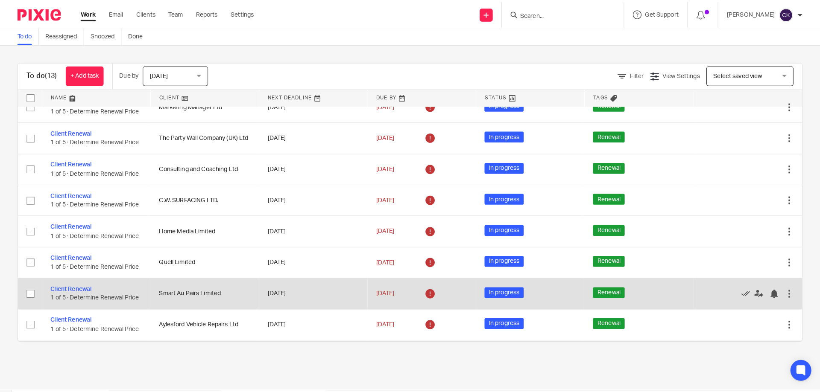
scroll to position [47, 0]
